Goal: Book appointment/travel/reservation

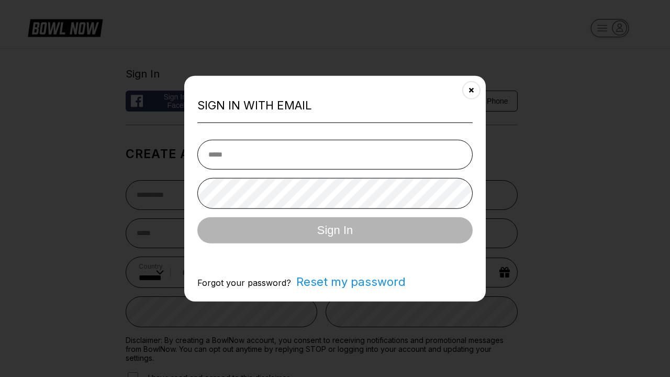
select select "**"
type input "**********"
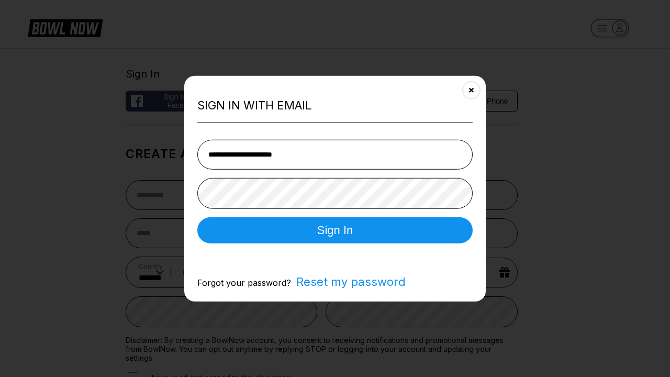
click at [335, 231] on button "Sign In" at bounding box center [334, 230] width 275 height 26
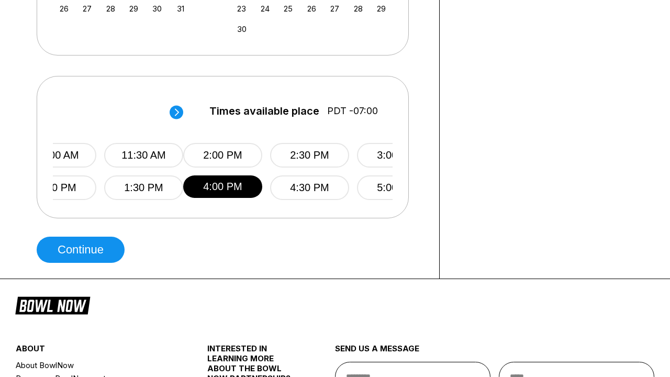
click at [83, 250] on button "Continue" at bounding box center [81, 250] width 88 height 26
